Goal: Information Seeking & Learning: Learn about a topic

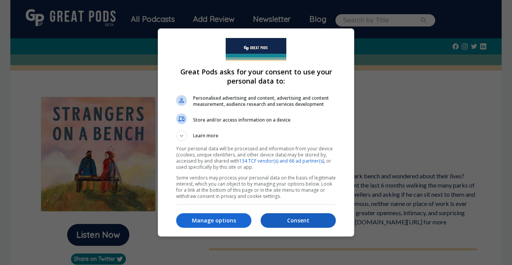
click at [276, 221] on p "Consent" at bounding box center [298, 221] width 75 height 8
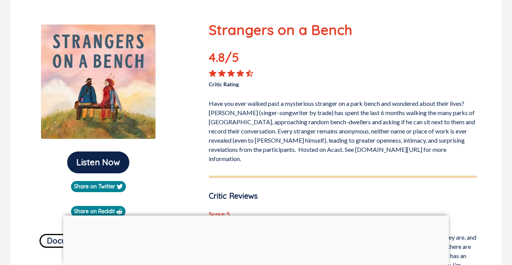
scroll to position [75, 0]
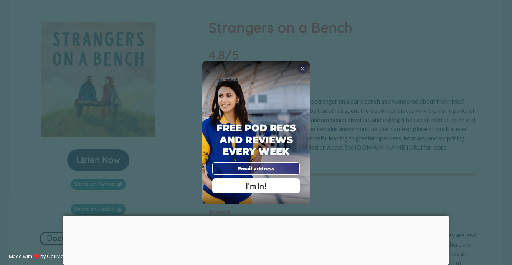
click at [303, 69] on span "X" at bounding box center [302, 68] width 5 height 7
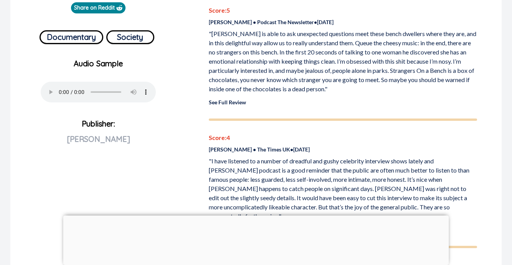
scroll to position [283, 0]
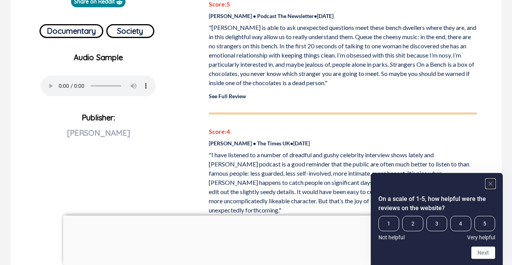
click at [491, 185] on rect "Hide survey" at bounding box center [490, 183] width 9 height 9
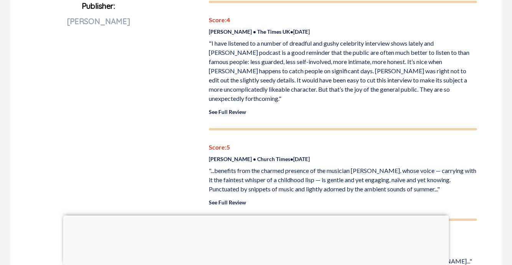
scroll to position [402, 0]
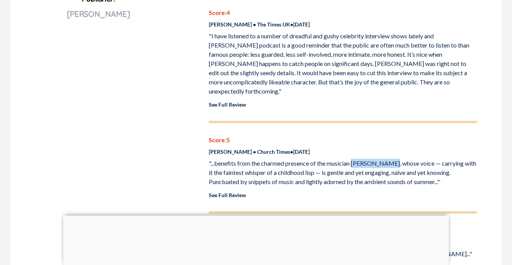
drag, startPoint x: 394, startPoint y: 146, endPoint x: 355, endPoint y: 149, distance: 39.2
click at [355, 159] on p ""...benefits from the charmed presence of the musician [PERSON_NAME], whose voi…" at bounding box center [343, 173] width 268 height 28
copy p "[PERSON_NAME]"
click at [172, 161] on div "Listen Now Share on Twitter Share on Reddit Documentary Society Audio Sample Yo…" at bounding box center [99, 143] width 164 height 896
click at [223, 192] on link "See Full Review" at bounding box center [227, 195] width 37 height 7
